Goal: Task Accomplishment & Management: Manage account settings

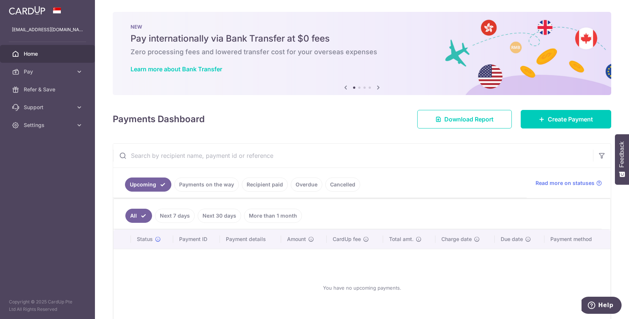
scroll to position [43, 0]
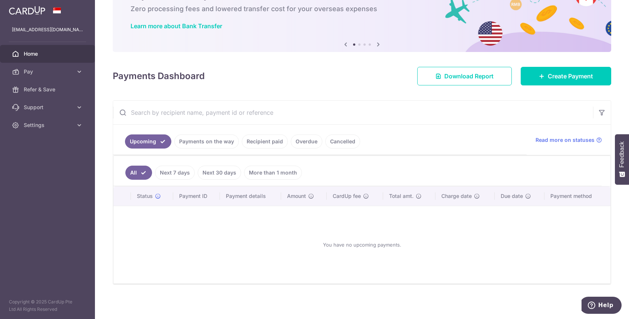
click at [267, 145] on link "Recipient paid" at bounding box center [265, 141] width 46 height 14
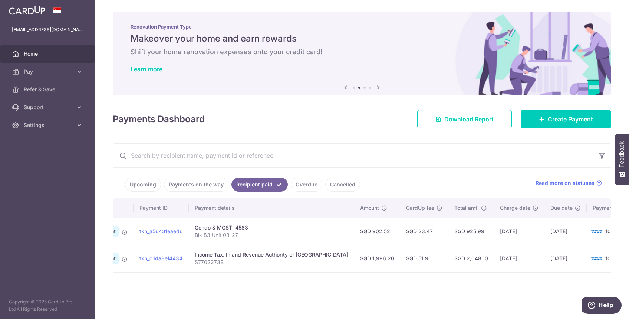
scroll to position [0, 57]
click at [33, 127] on span "Settings" at bounding box center [48, 124] width 49 height 7
click at [42, 165] on link "Logout" at bounding box center [47, 161] width 95 height 18
